Goal: Check status: Check status

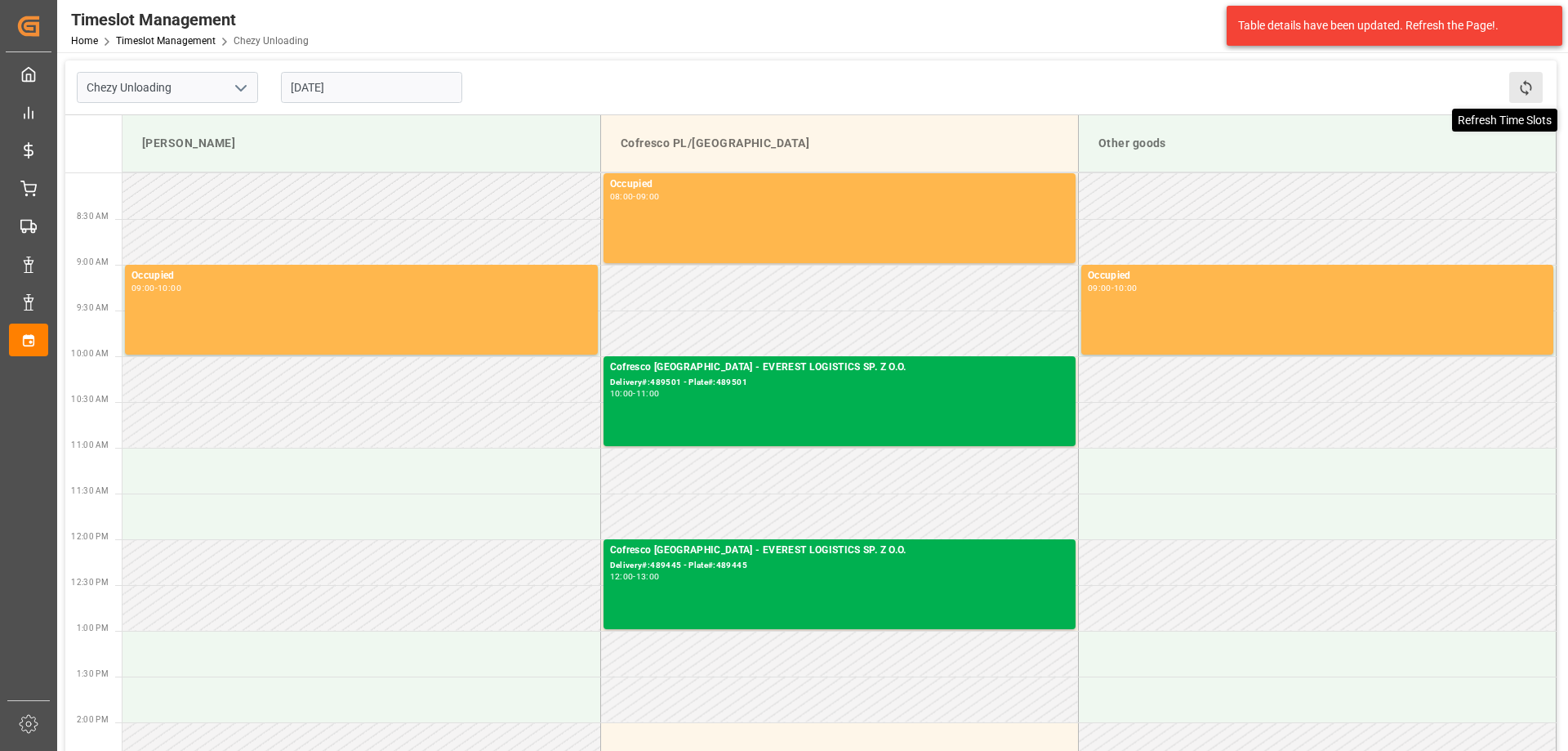
click at [1518, 82] on icon at bounding box center [1527, 88] width 18 height 18
